Goal: Task Accomplishment & Management: Complete application form

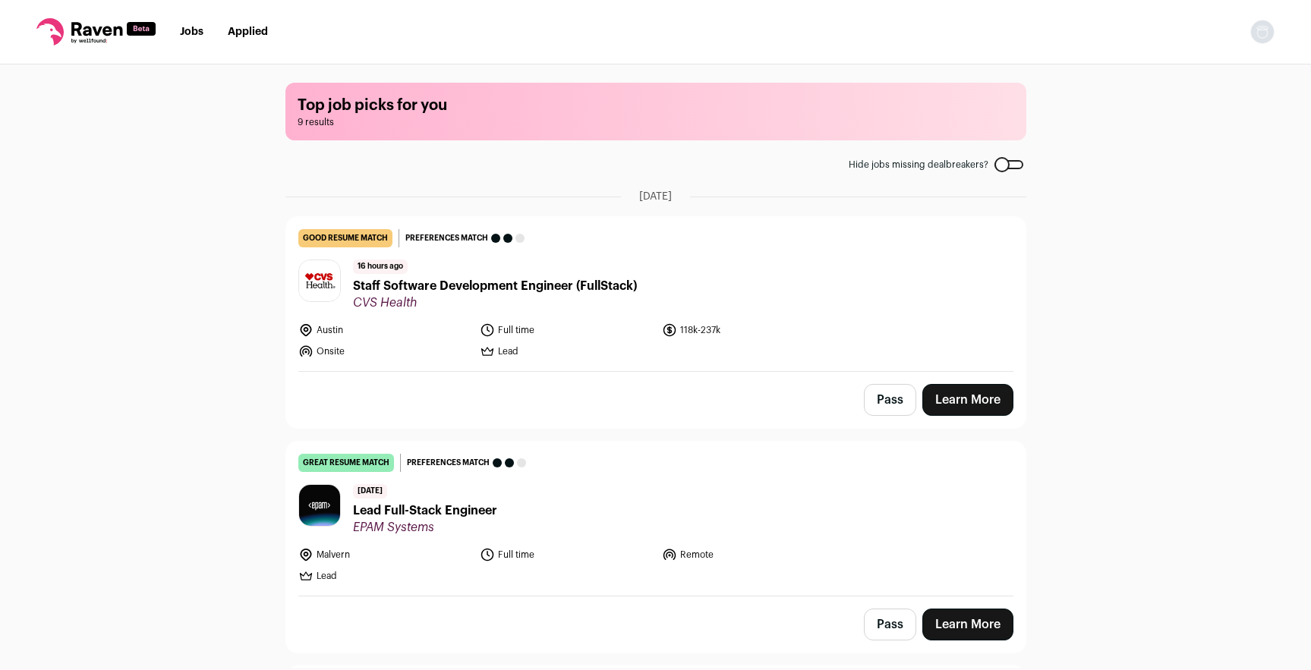
click at [88, 30] on icon at bounding box center [96, 29] width 51 height 14
click at [1253, 34] on img "Open dropdown" at bounding box center [1262, 32] width 24 height 24
click at [1146, 64] on link "Settings" at bounding box center [1190, 70] width 168 height 36
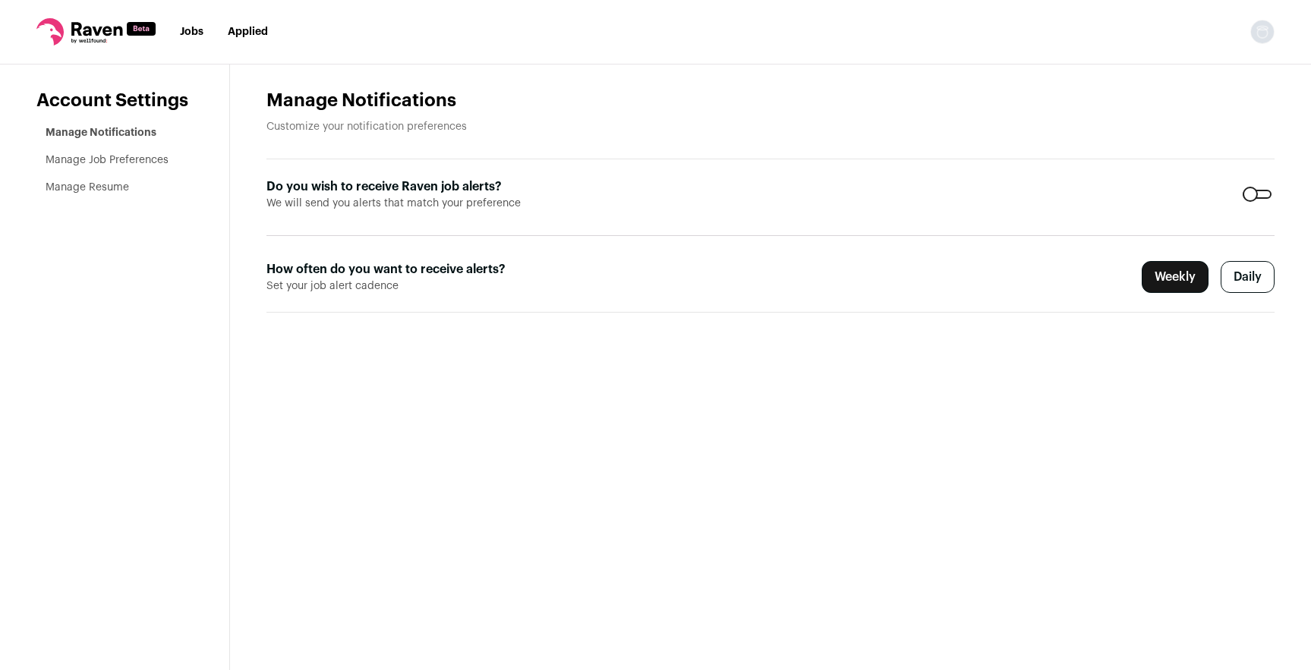
click at [87, 184] on link "Manage Resume" at bounding box center [88, 187] width 84 height 11
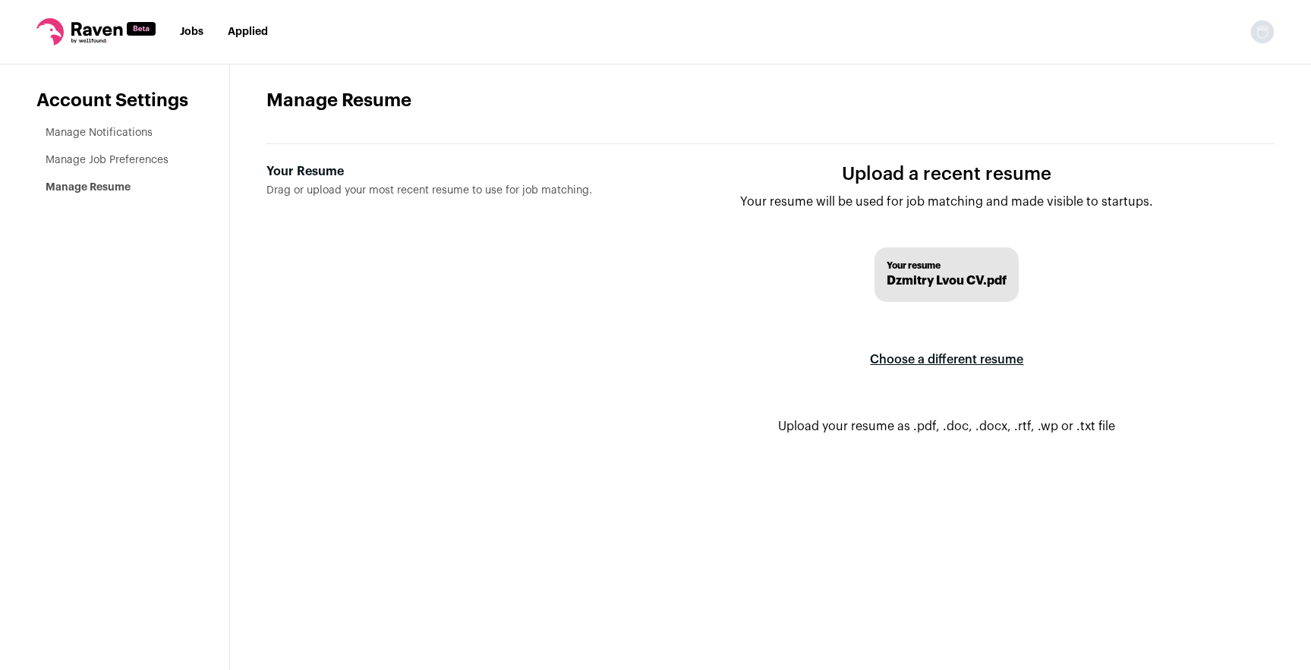
click at [943, 361] on label "Choose a different resume" at bounding box center [946, 360] width 153 height 43
click at [0, 0] on input "Your Resume Drag or upload your most recent resume to use for job matching." at bounding box center [0, 0] width 0 height 0
click at [186, 39] on li "Jobs" at bounding box center [192, 31] width 24 height 15
click at [202, 30] on link "Jobs" at bounding box center [192, 32] width 24 height 11
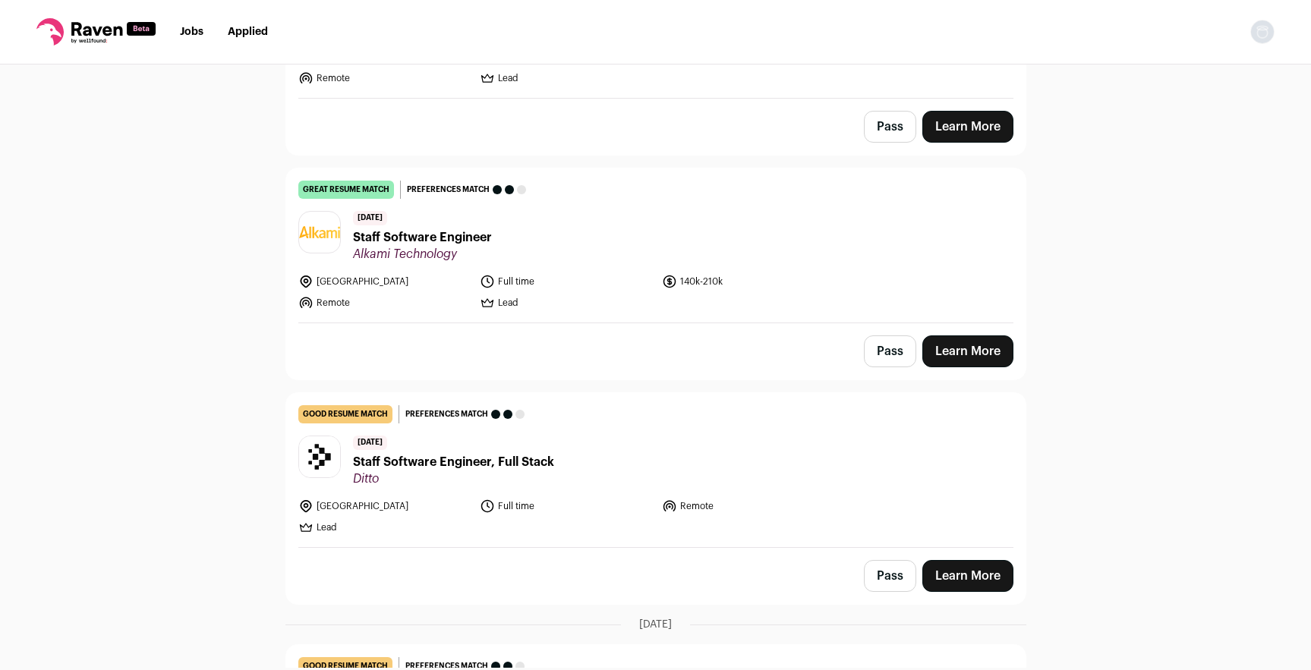
scroll to position [1175, 0]
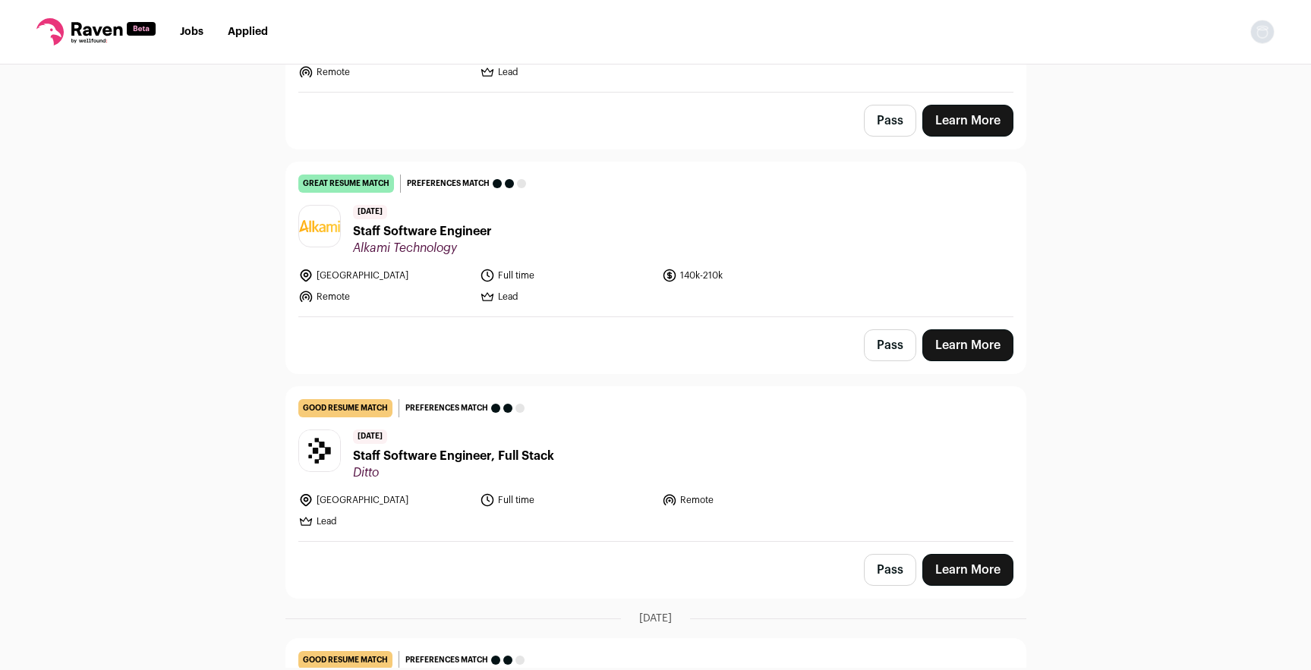
click at [528, 207] on header "6 days ago Staff Software Engineer Alkami Technology" at bounding box center [655, 230] width 715 height 51
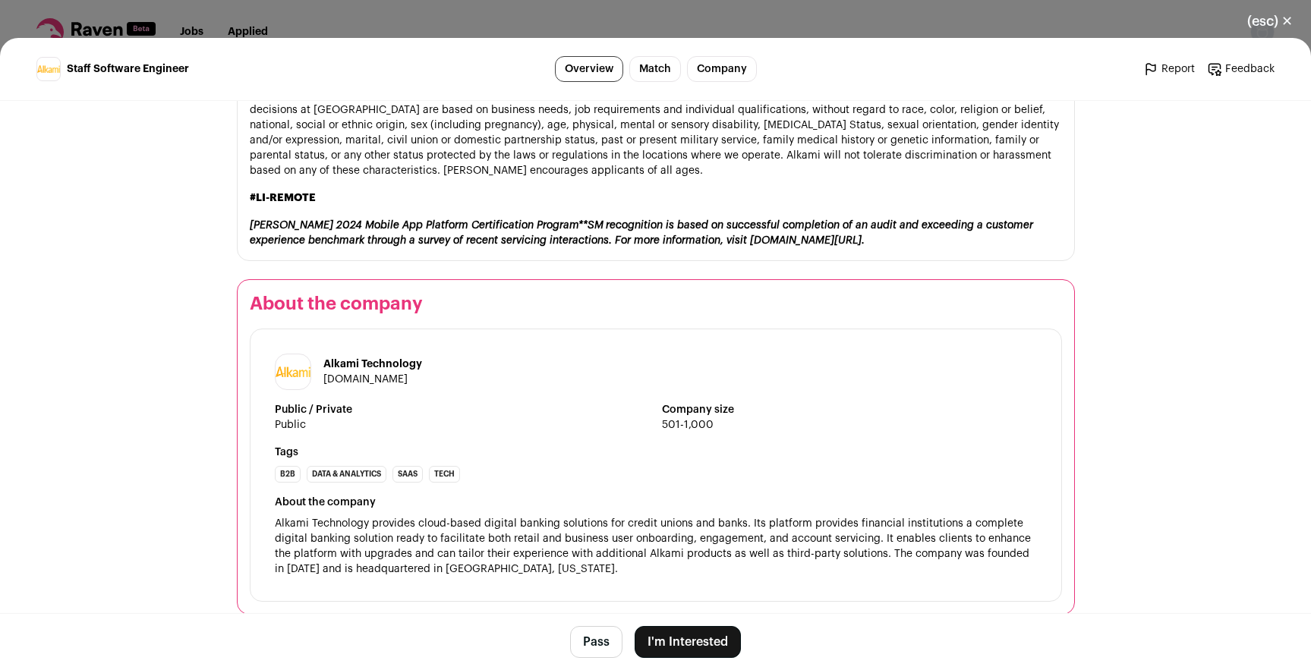
scroll to position [2035, 0]
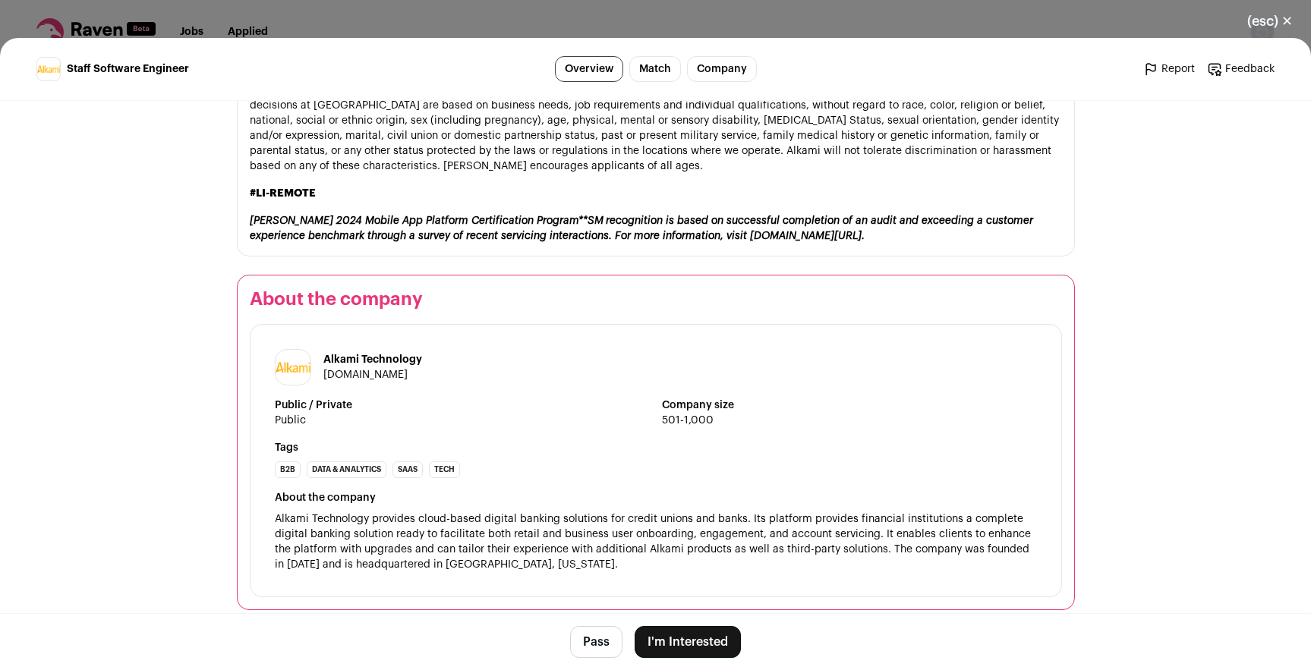
click at [684, 644] on button "I'm Interested" at bounding box center [688, 642] width 106 height 32
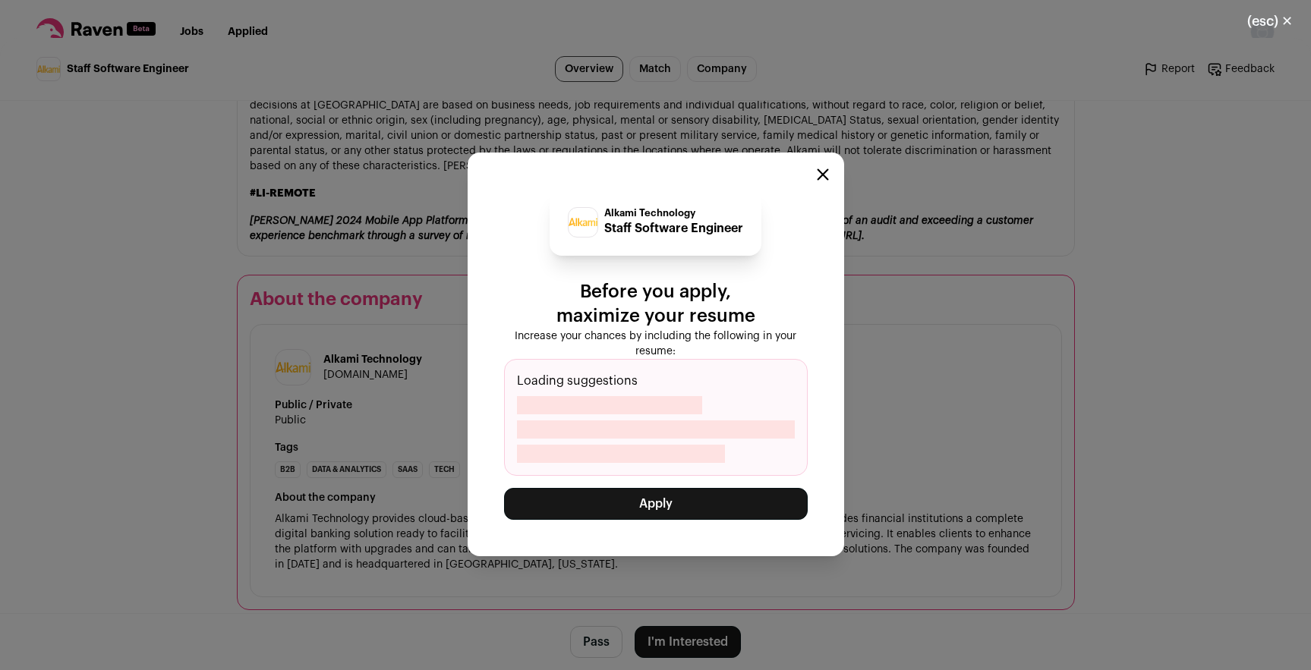
click at [670, 496] on button "Apply" at bounding box center [656, 504] width 304 height 32
